Goal: Book appointment/travel/reservation

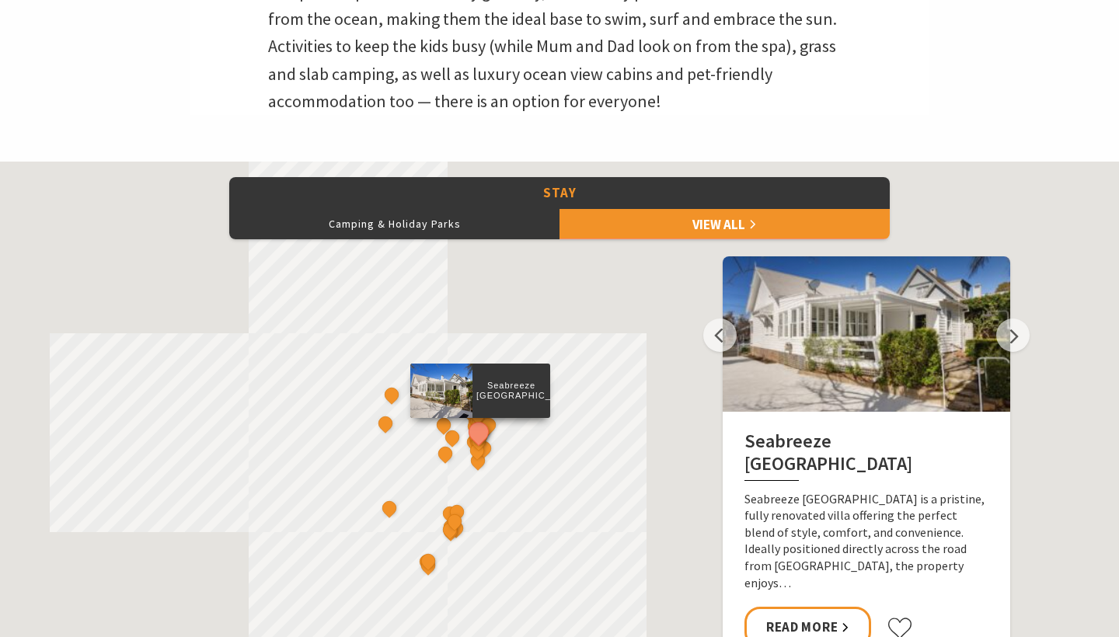
scroll to position [565, 0]
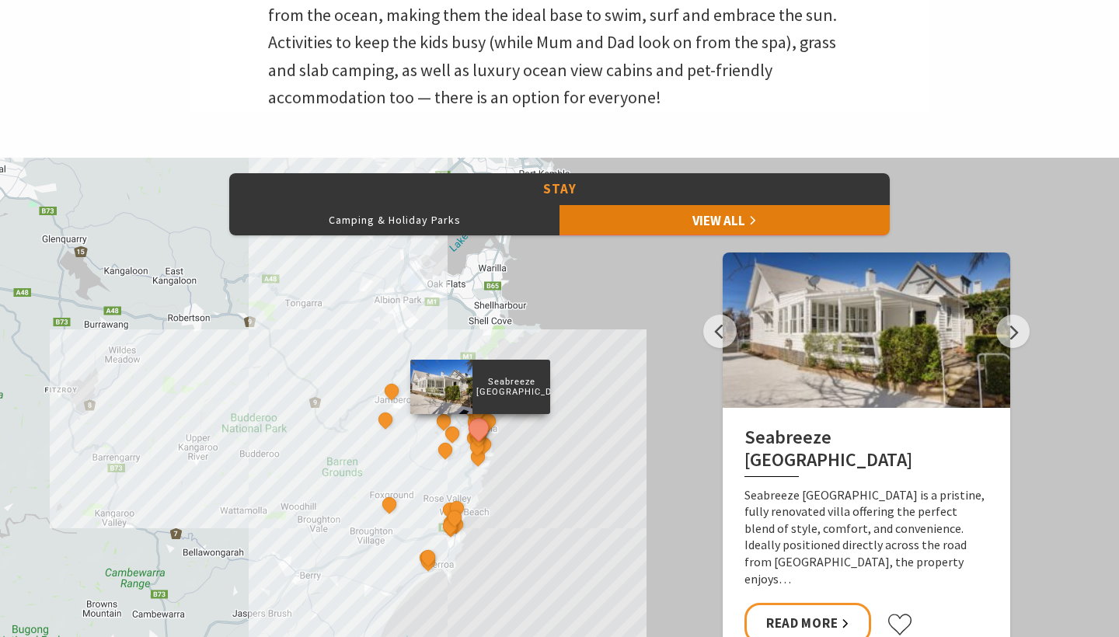
click at [626, 218] on link "View All" at bounding box center [724, 219] width 330 height 31
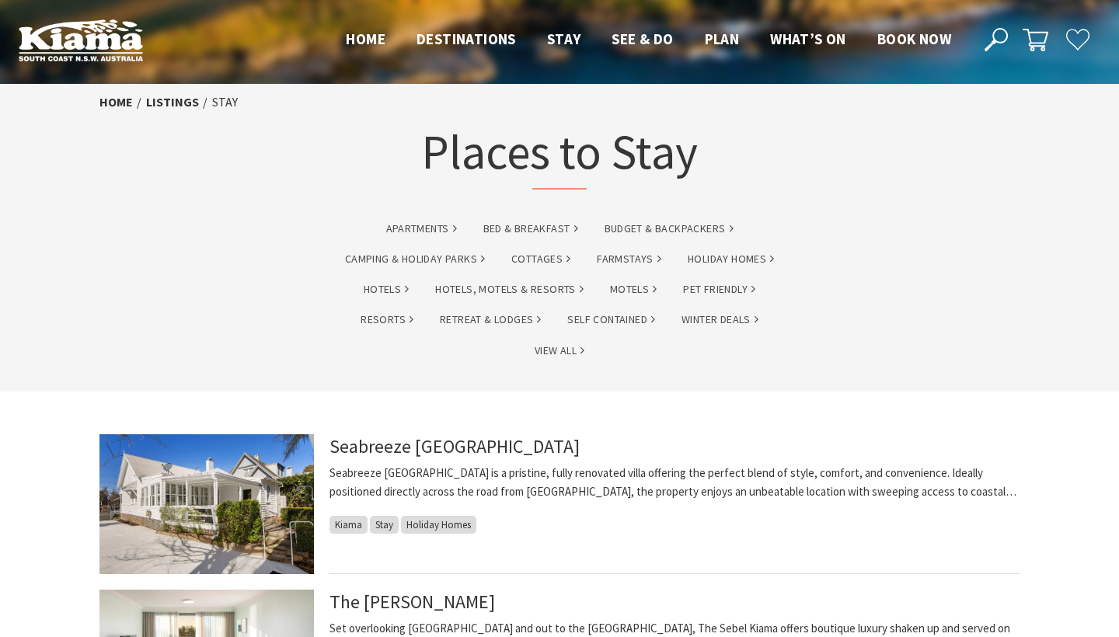
click at [1012, 54] on header "Open Nav Close Nav Home Destinations Towns & Villages Kiama Gerringong Gerroa J…" at bounding box center [559, 40] width 1119 height 80
click at [1006, 47] on icon at bounding box center [995, 39] width 23 height 23
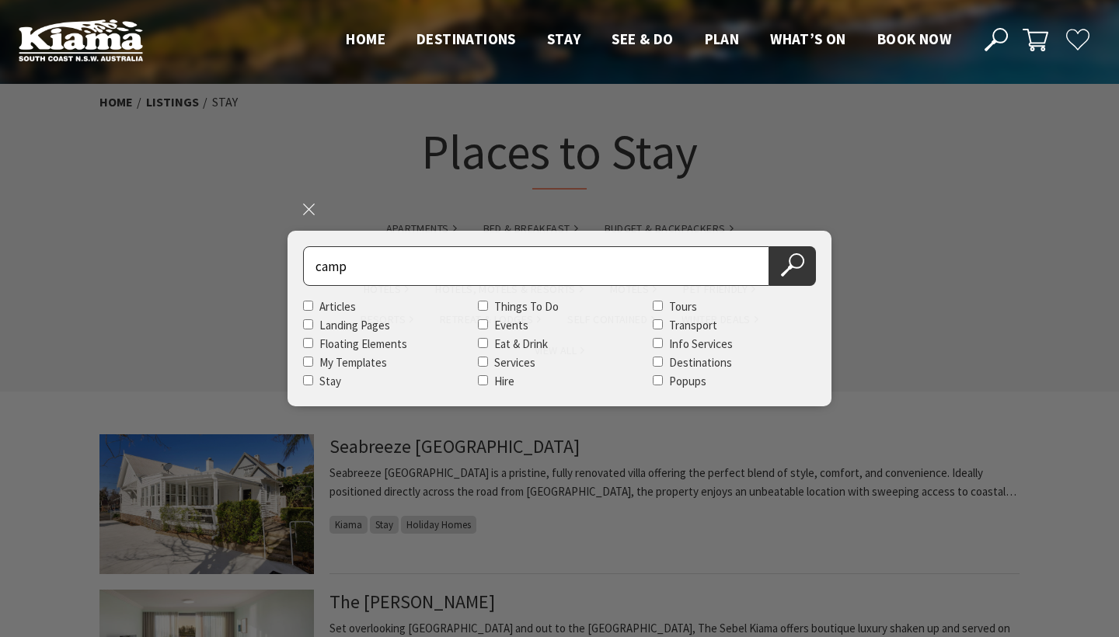
type input "camp"
click at [792, 266] on button "Search Now" at bounding box center [792, 266] width 47 height 40
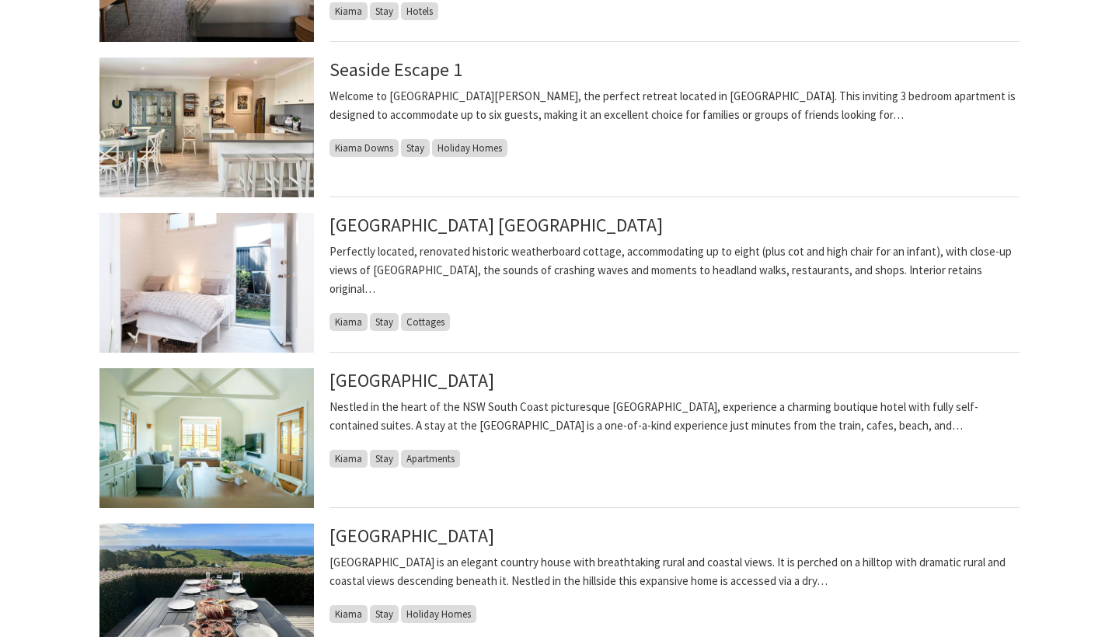
scroll to position [691, 0]
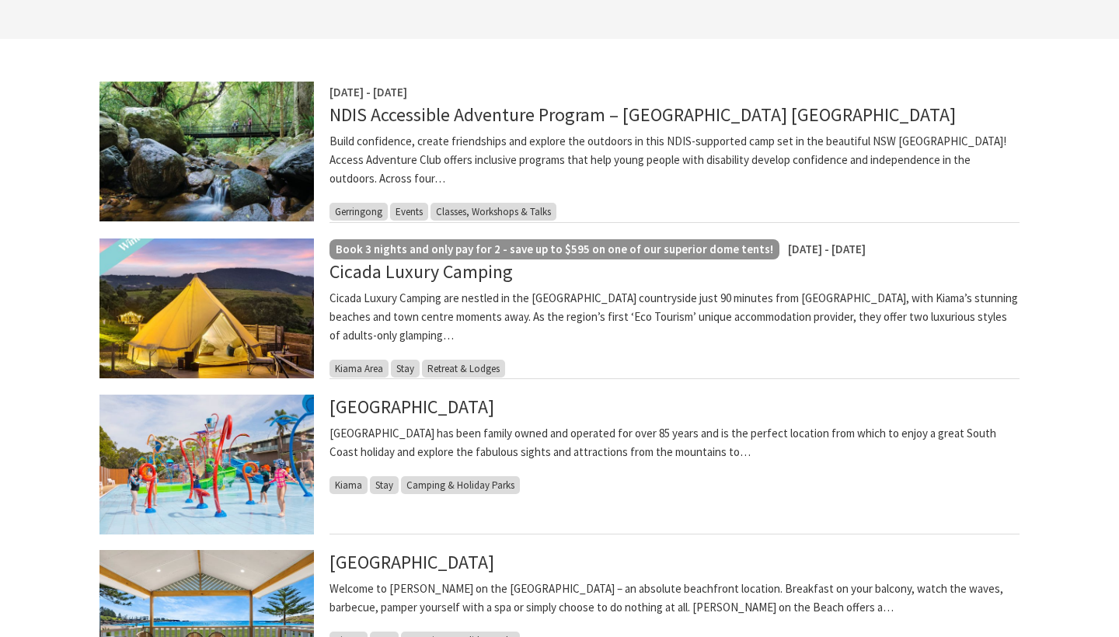
scroll to position [284, 0]
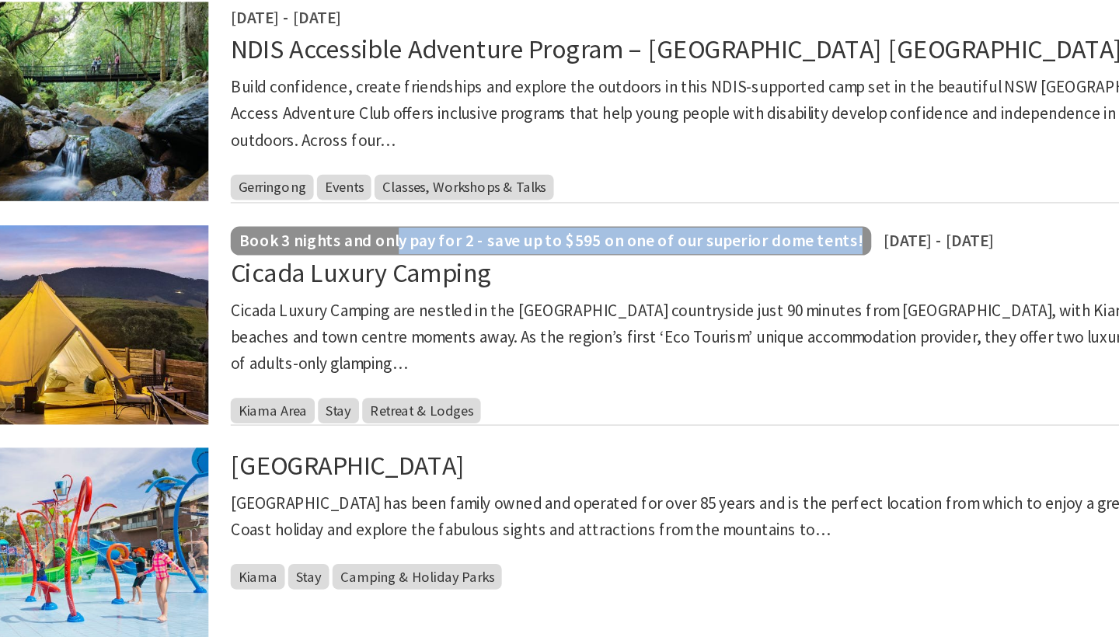
drag, startPoint x: 388, startPoint y: 176, endPoint x: 275, endPoint y: 165, distance: 113.2
click at [336, 350] on p "Book 3 nights and only pay for 2 - save up to $595 on one of our superior dome …" at bounding box center [554, 359] width 437 height 19
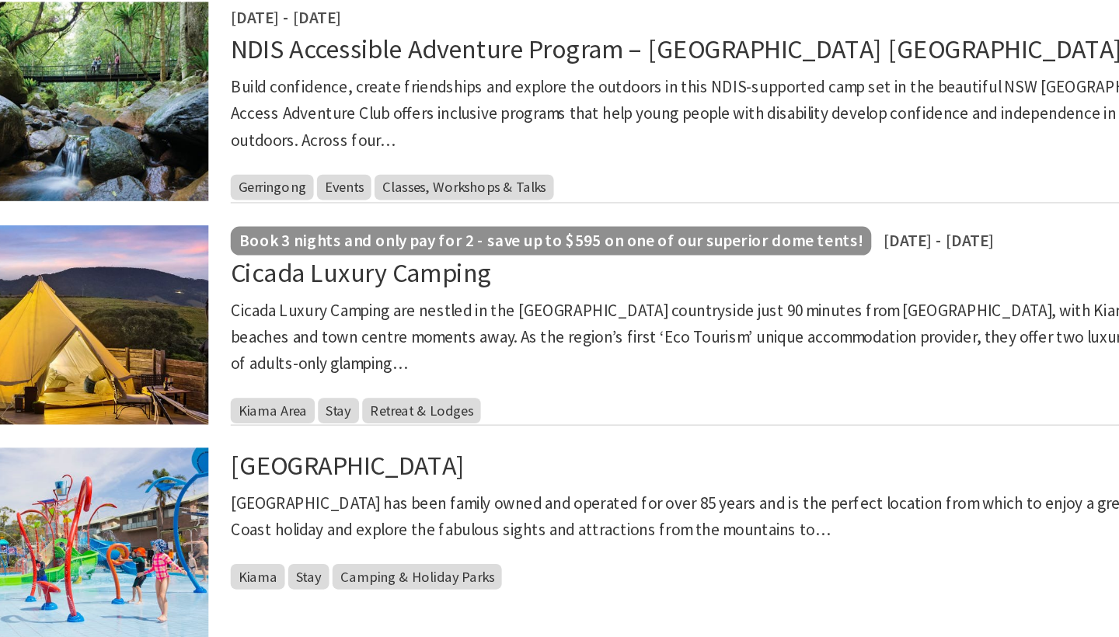
click at [400, 369] on h4 "Cicada Luxury Camping" at bounding box center [674, 380] width 690 height 22
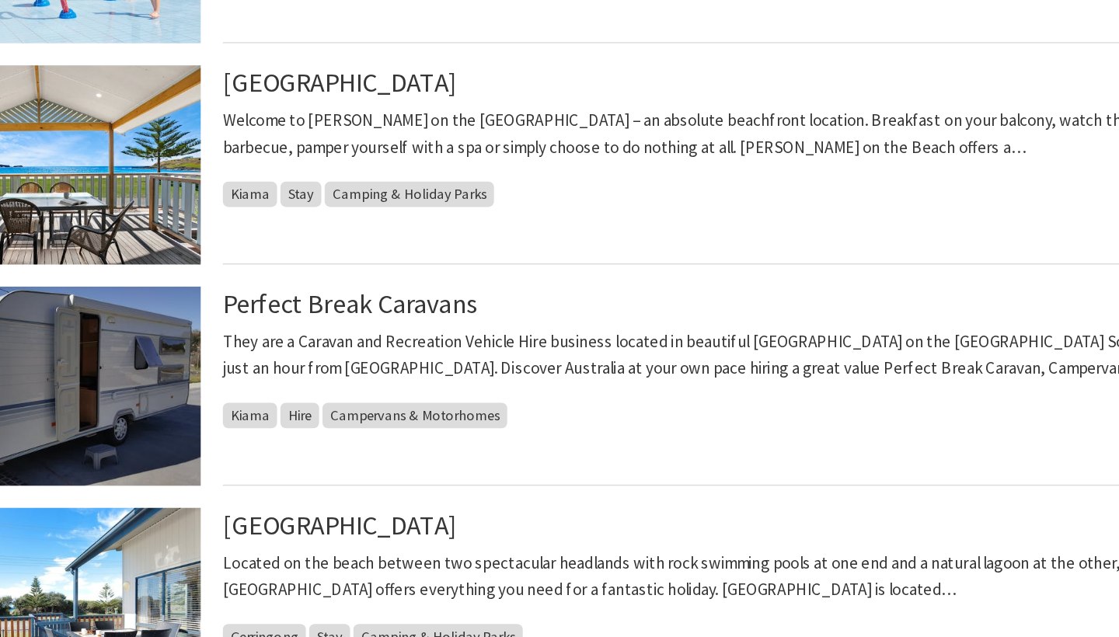
scroll to position [709, 0]
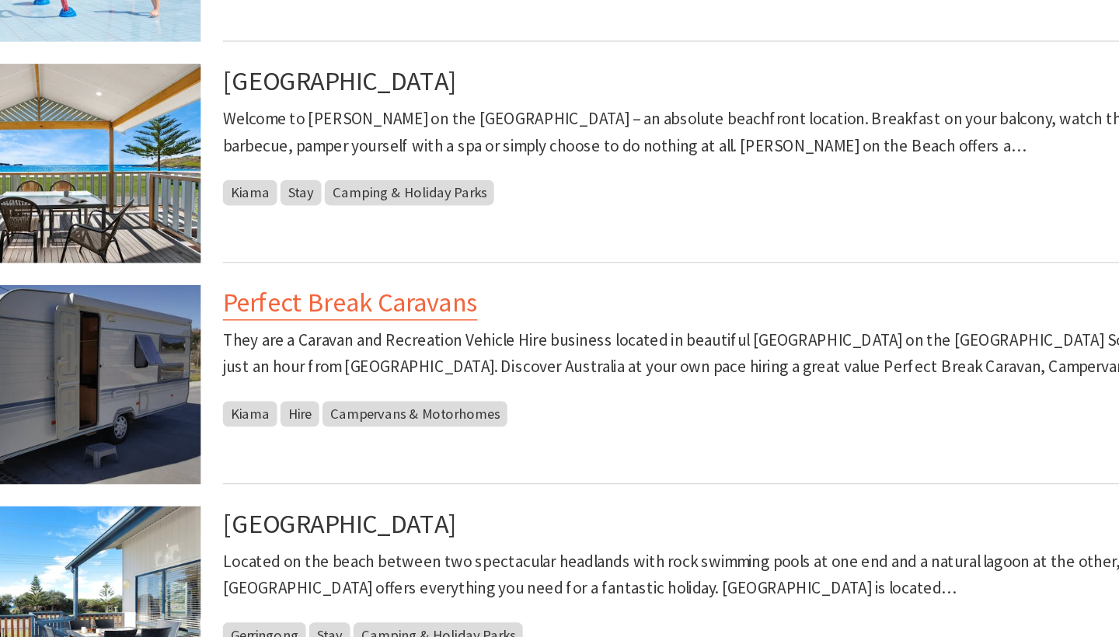
click at [329, 390] on link "Perfect Break Caravans" at bounding box center [418, 402] width 179 height 25
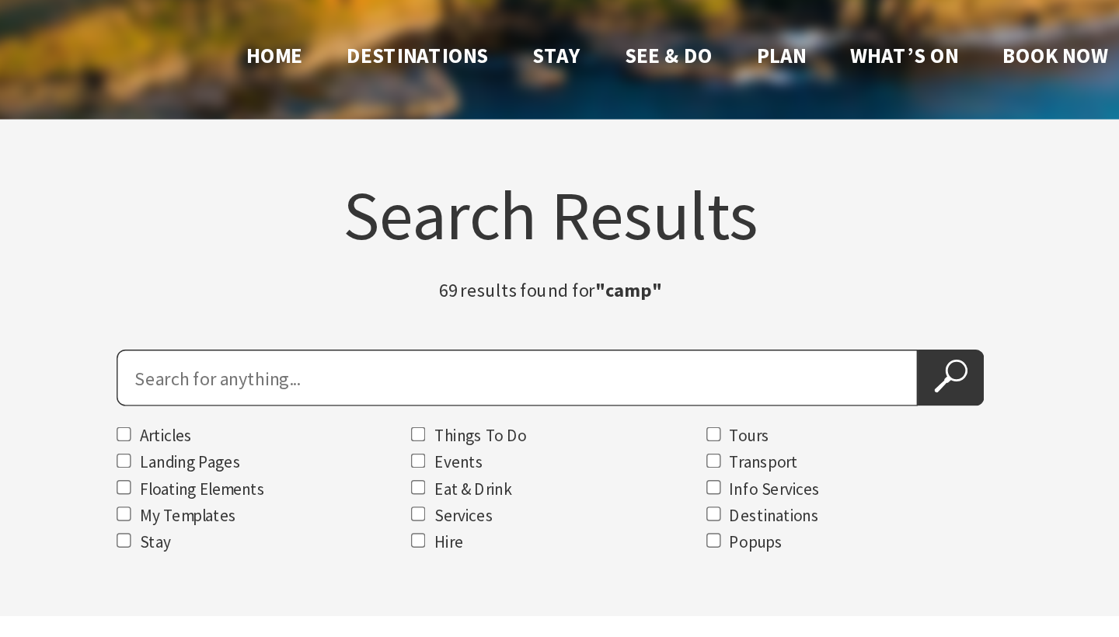
scroll to position [0, 0]
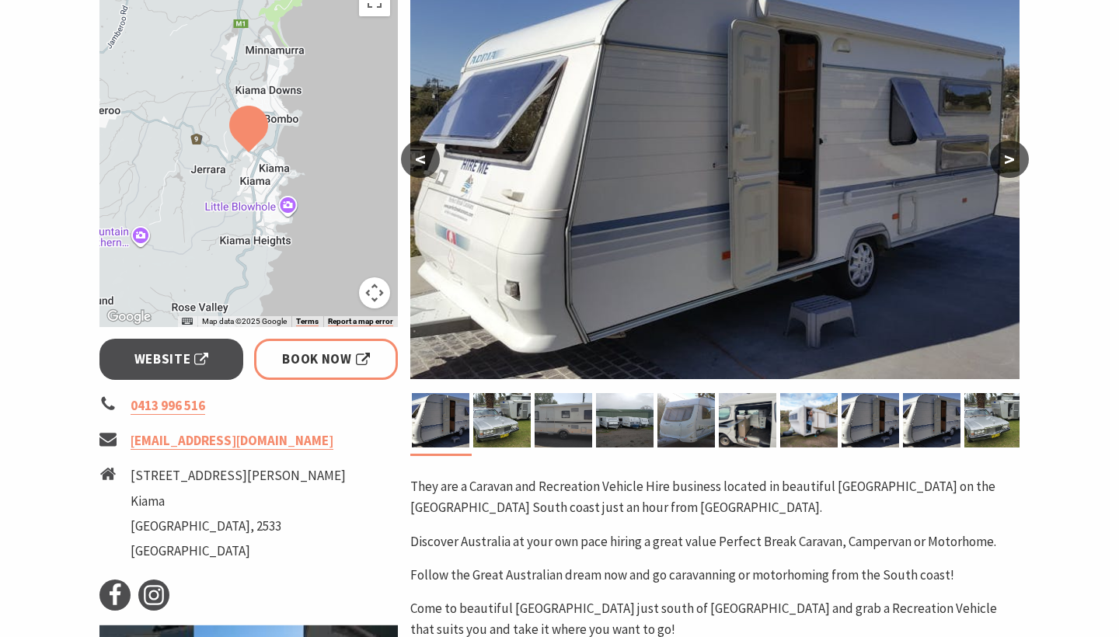
scroll to position [259, 0]
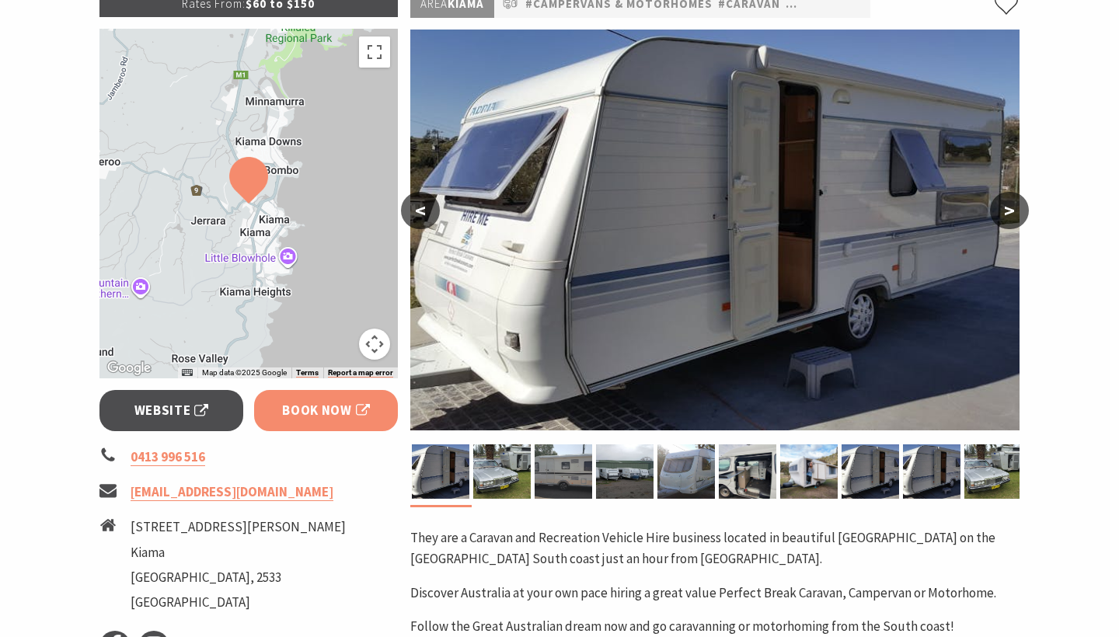
click at [353, 406] on span "Book Now" at bounding box center [326, 410] width 88 height 21
